Goal: Transaction & Acquisition: Book appointment/travel/reservation

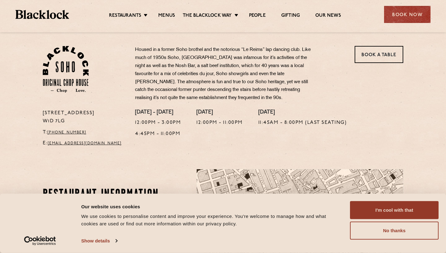
scroll to position [184, 0]
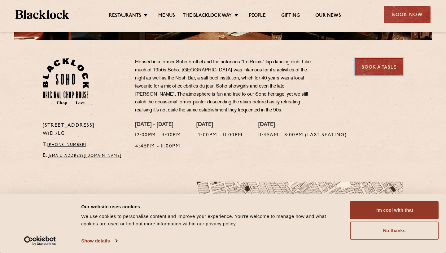
click at [376, 61] on link "Book a Table" at bounding box center [379, 66] width 49 height 17
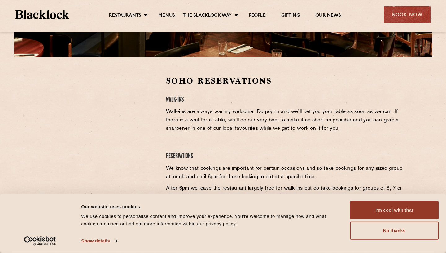
scroll to position [171, 0]
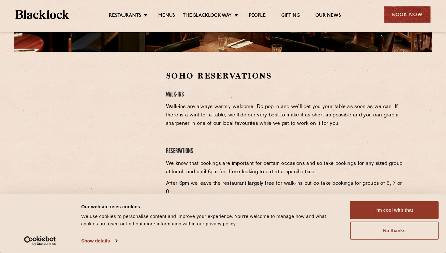
click at [400, 16] on div "Book Now" at bounding box center [407, 14] width 47 height 17
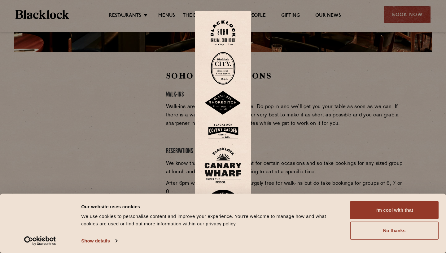
click at [169, 126] on div at bounding box center [223, 126] width 446 height 253
